Goal: Task Accomplishment & Management: Manage account settings

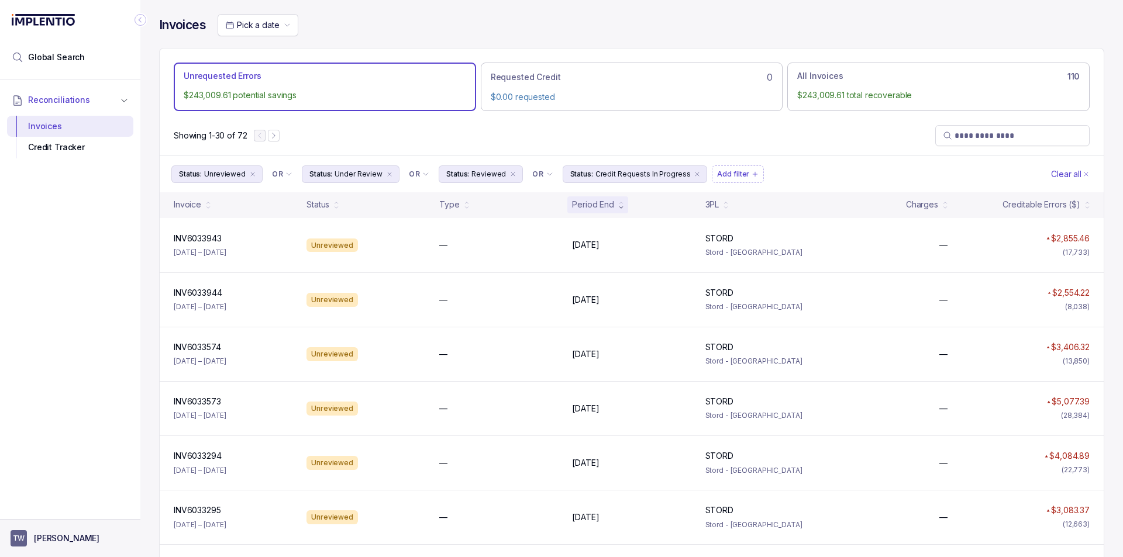
click at [43, 537] on p "[PERSON_NAME]" at bounding box center [66, 539] width 65 height 12
click at [58, 511] on p "Logout" at bounding box center [77, 514] width 97 height 12
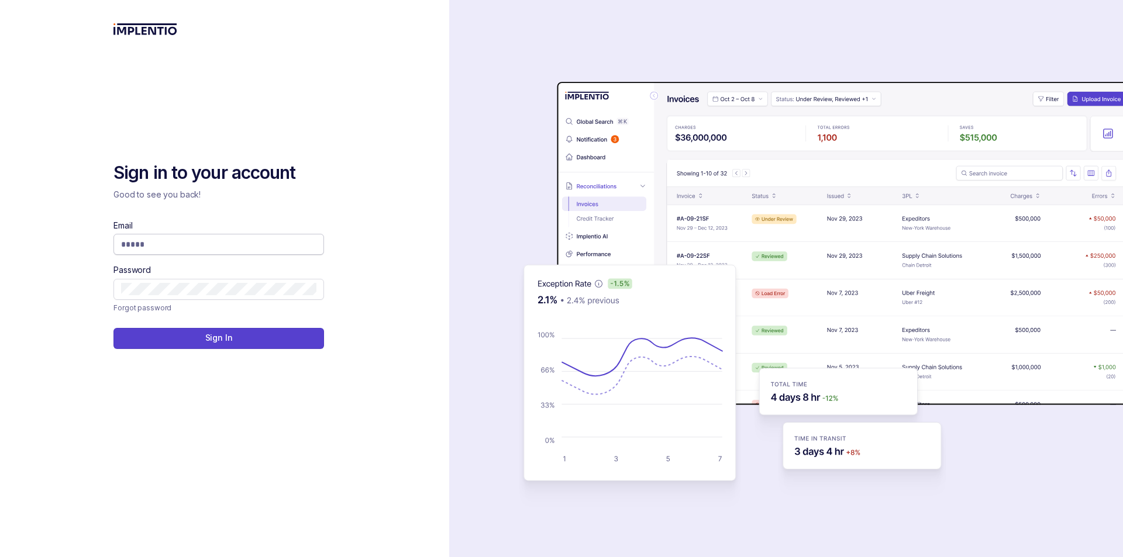
click at [218, 249] on input "Email" at bounding box center [218, 245] width 195 height 12
type input "**********"
